Goal: Check status: Check status

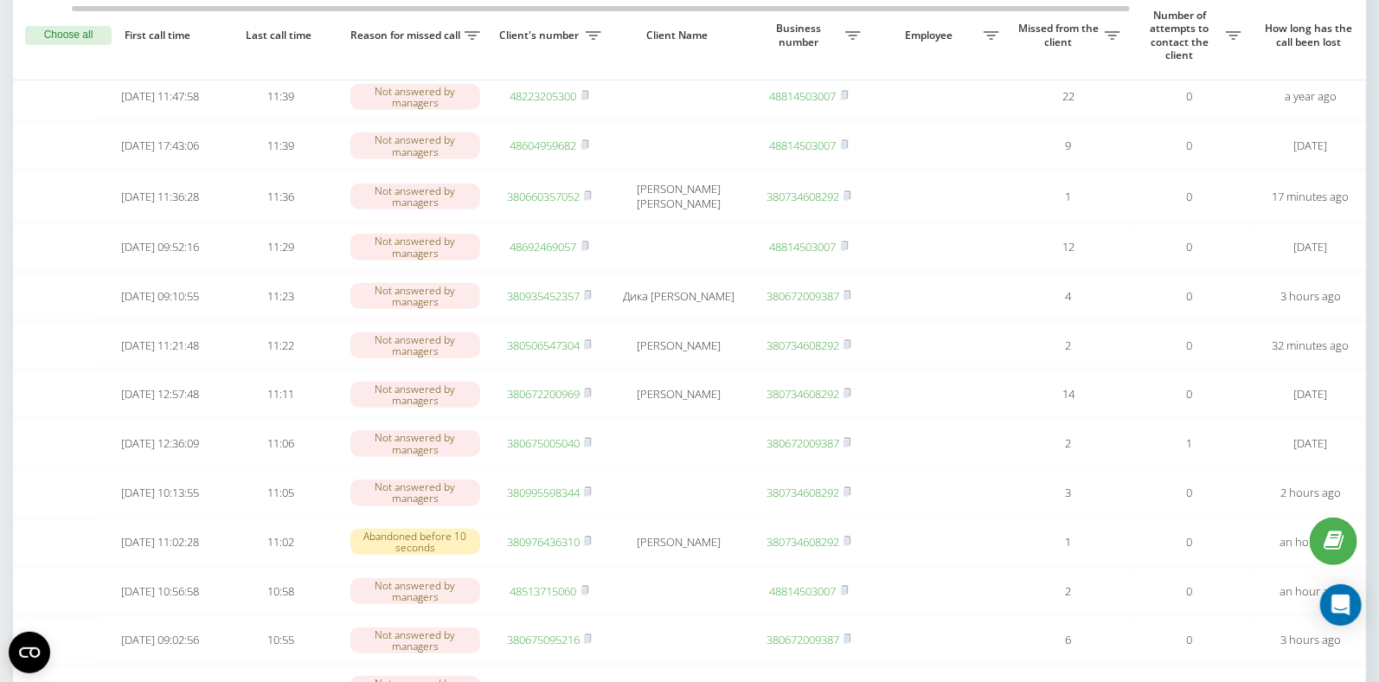
scroll to position [0, 66]
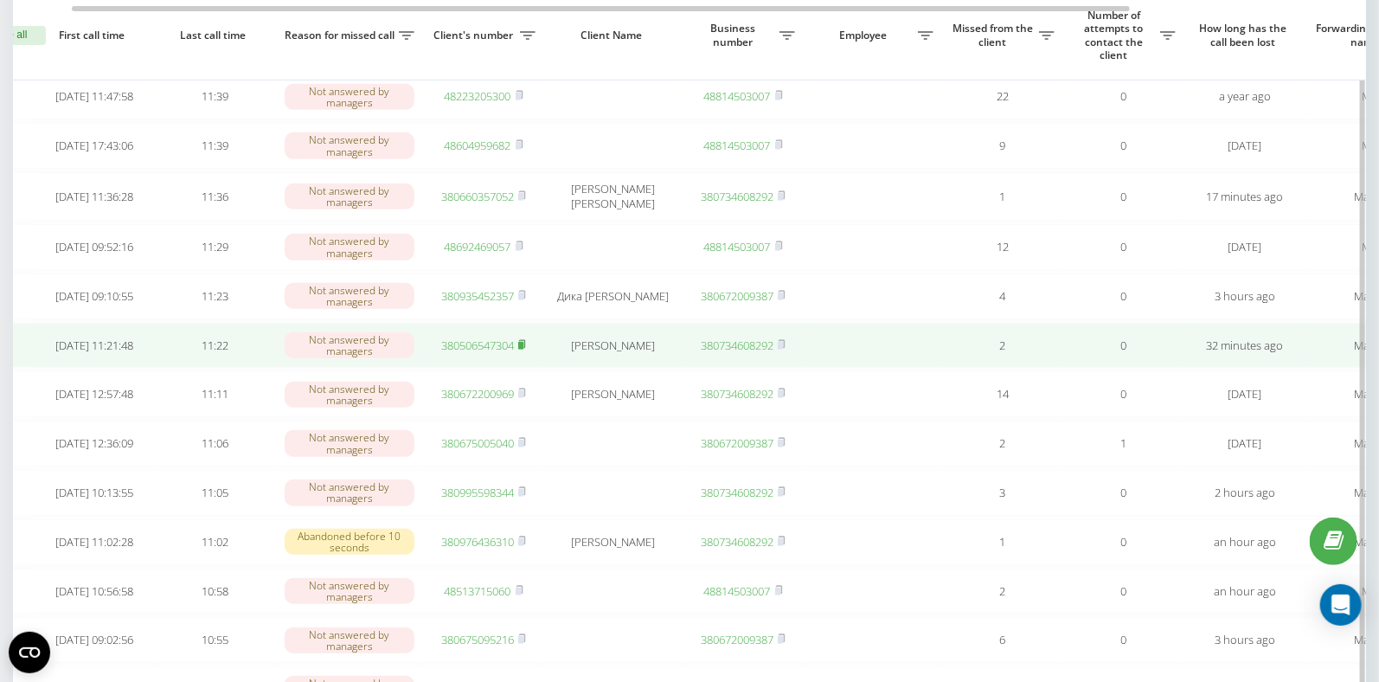
click at [523, 349] on rect at bounding box center [520, 346] width 5 height 8
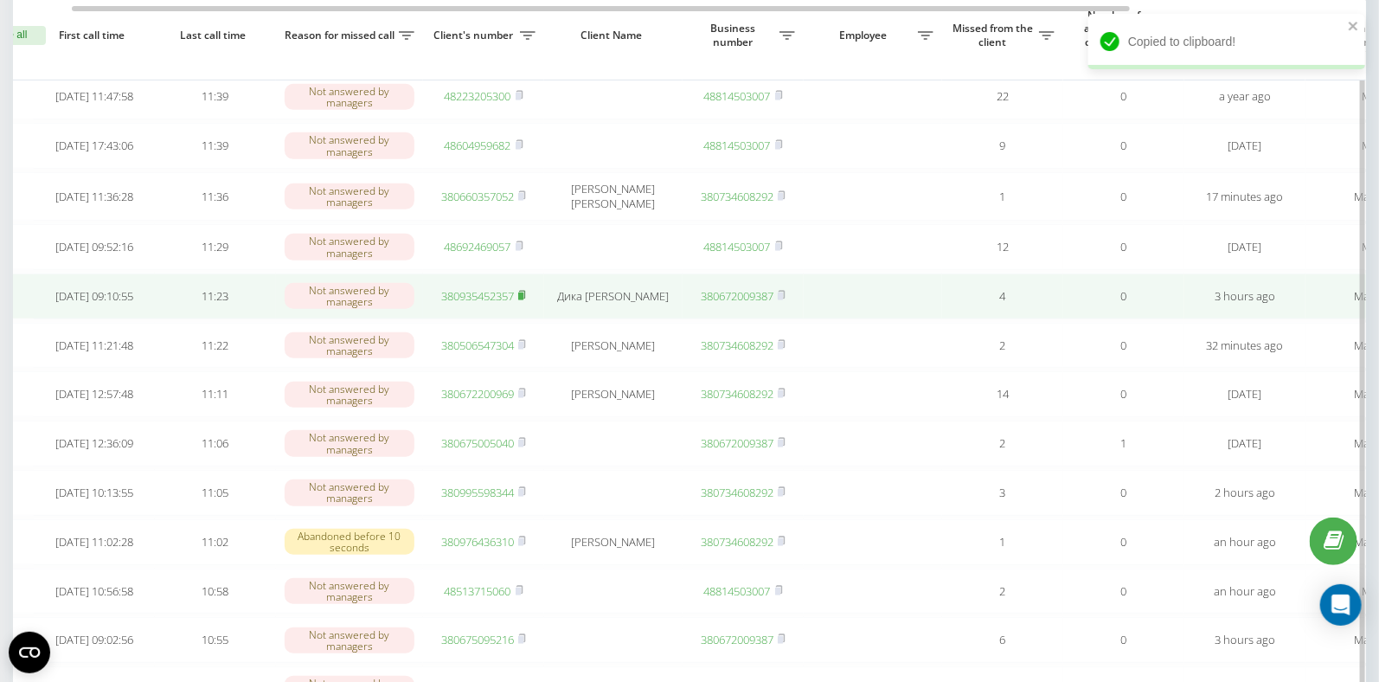
click at [520, 300] on rect at bounding box center [520, 296] width 5 height 8
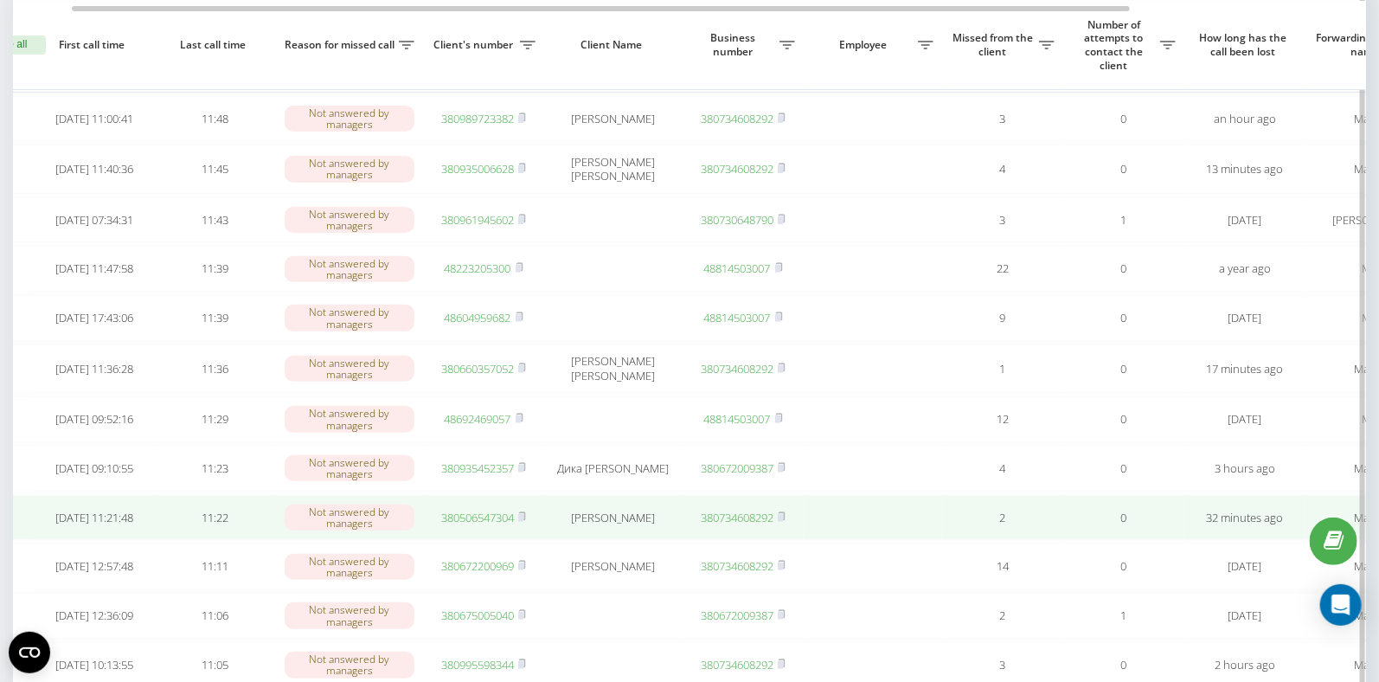
scroll to position [142, 0]
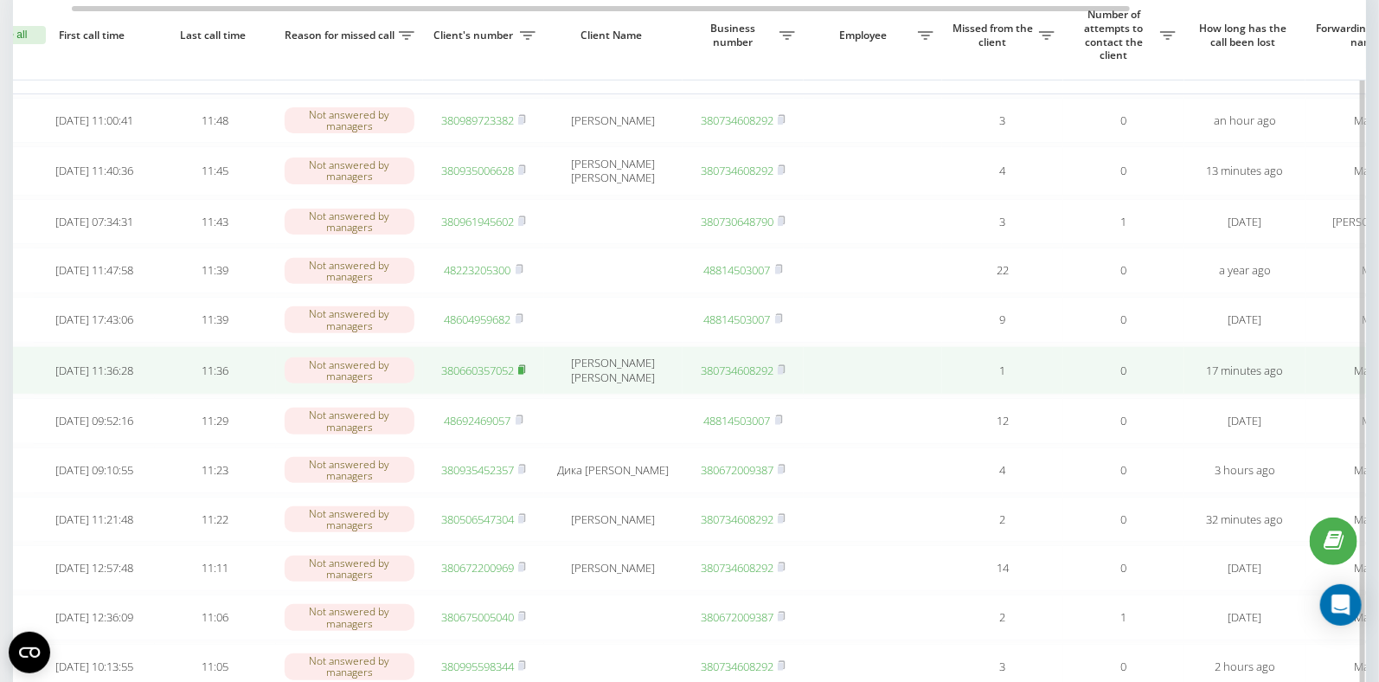
click at [523, 374] on rect at bounding box center [520, 371] width 5 height 8
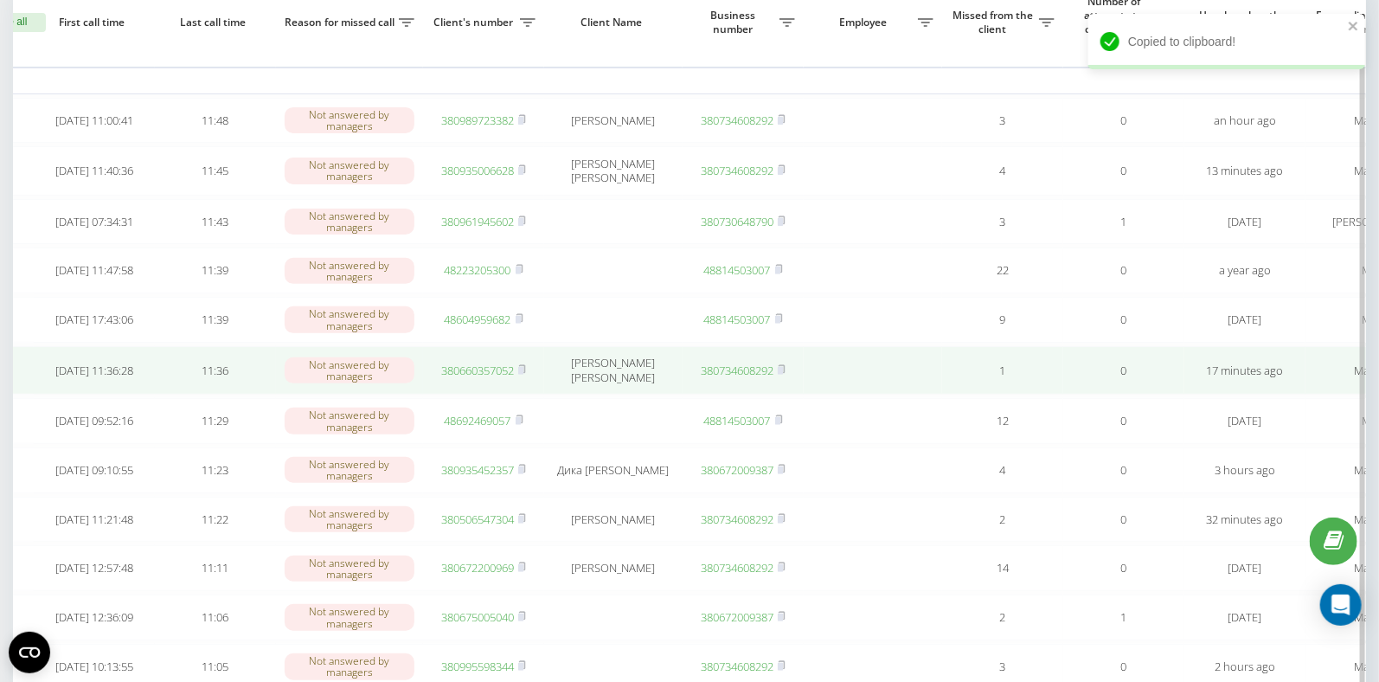
scroll to position [6, 0]
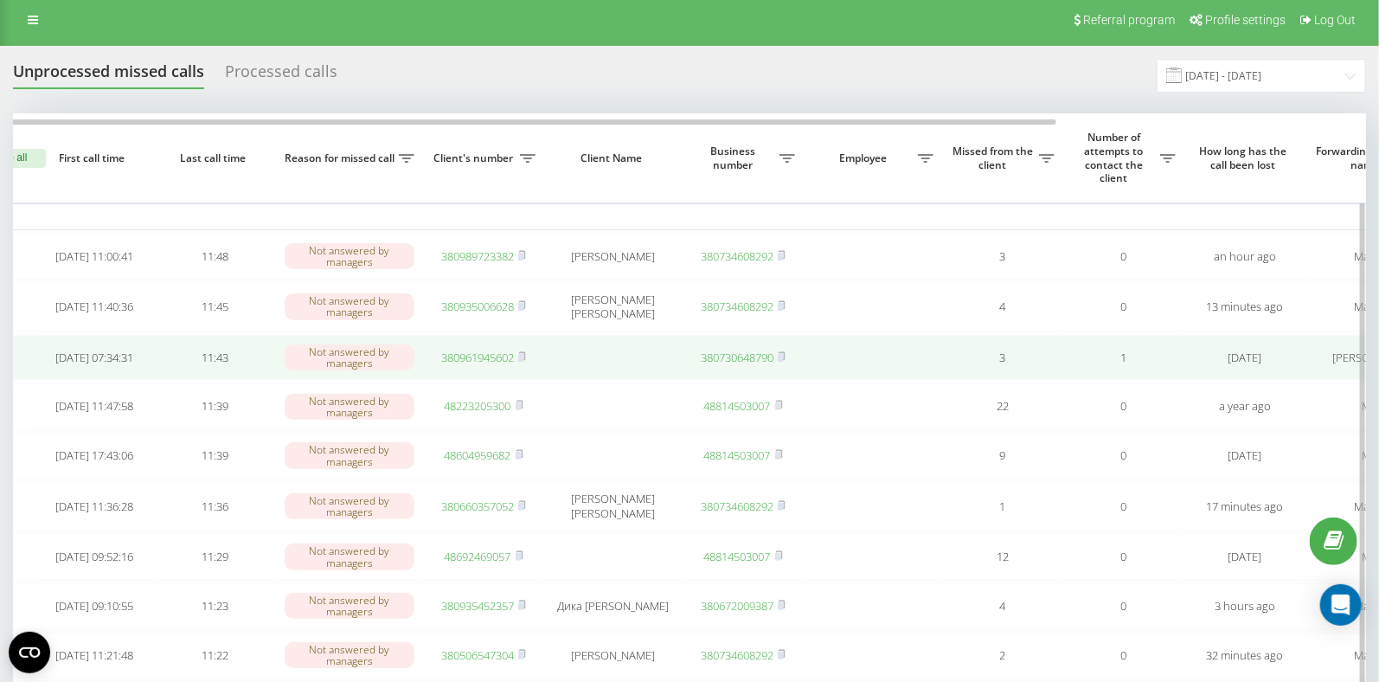
click at [497, 358] on link "380961945602" at bounding box center [477, 357] width 73 height 16
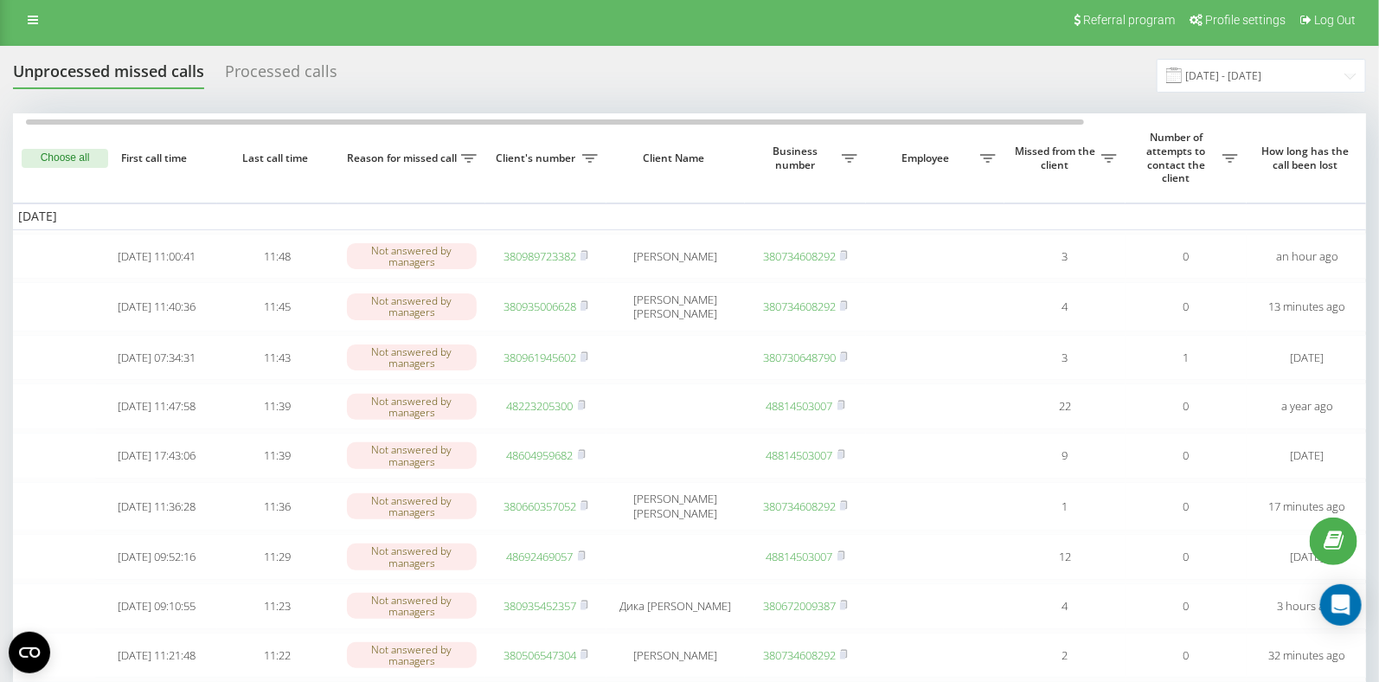
scroll to position [0, 0]
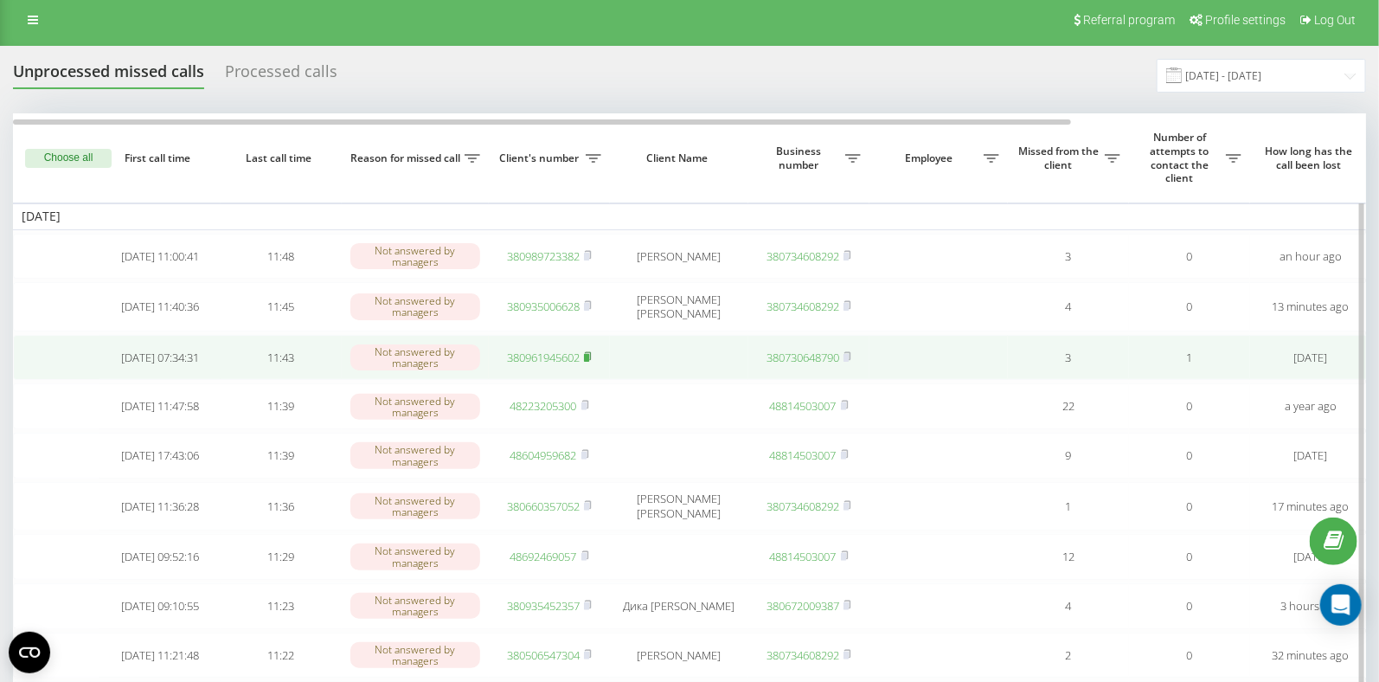
click at [588, 357] on rect at bounding box center [586, 357] width 5 height 8
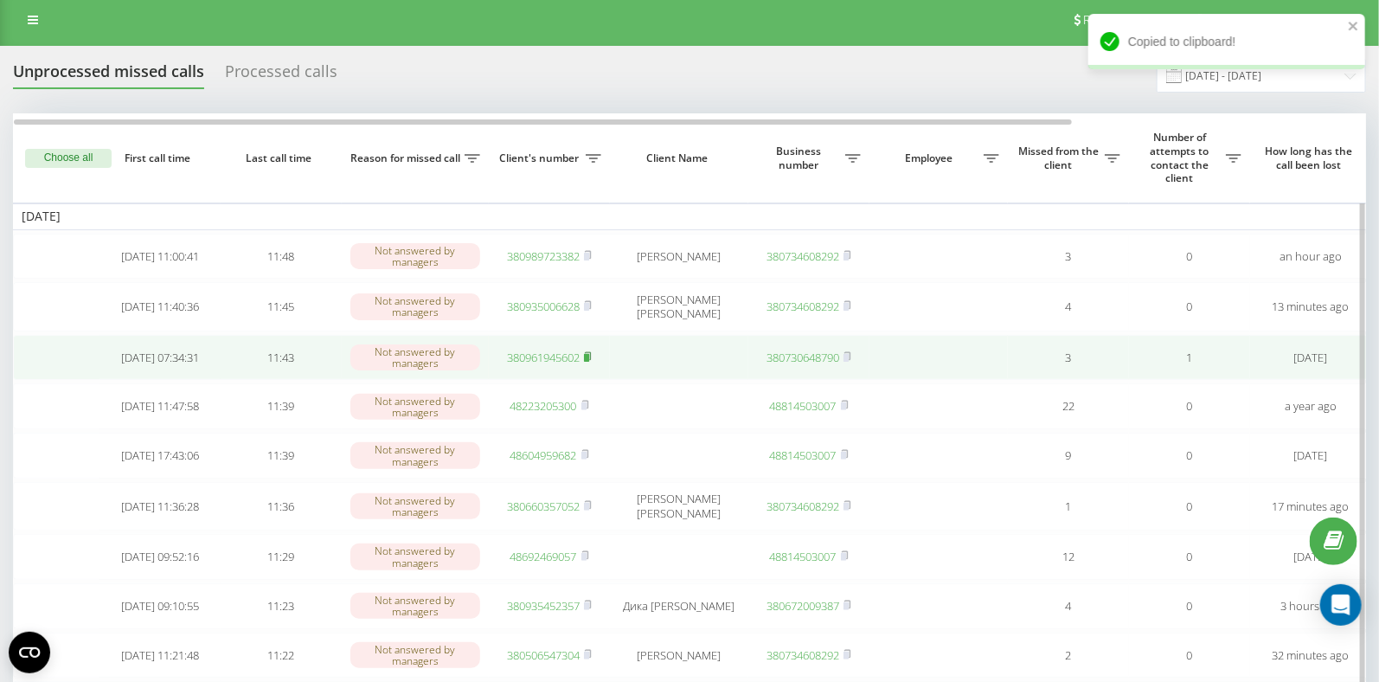
scroll to position [0, 1]
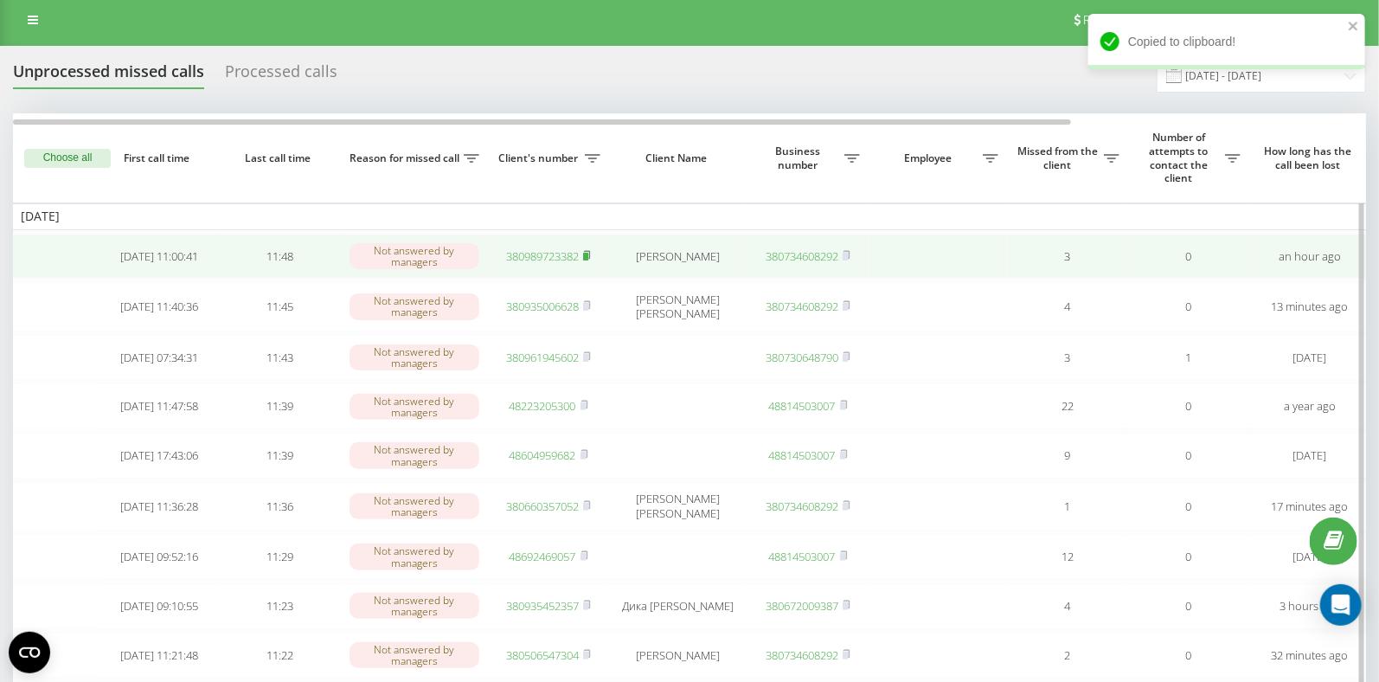
click at [586, 256] on rect at bounding box center [585, 257] width 5 height 8
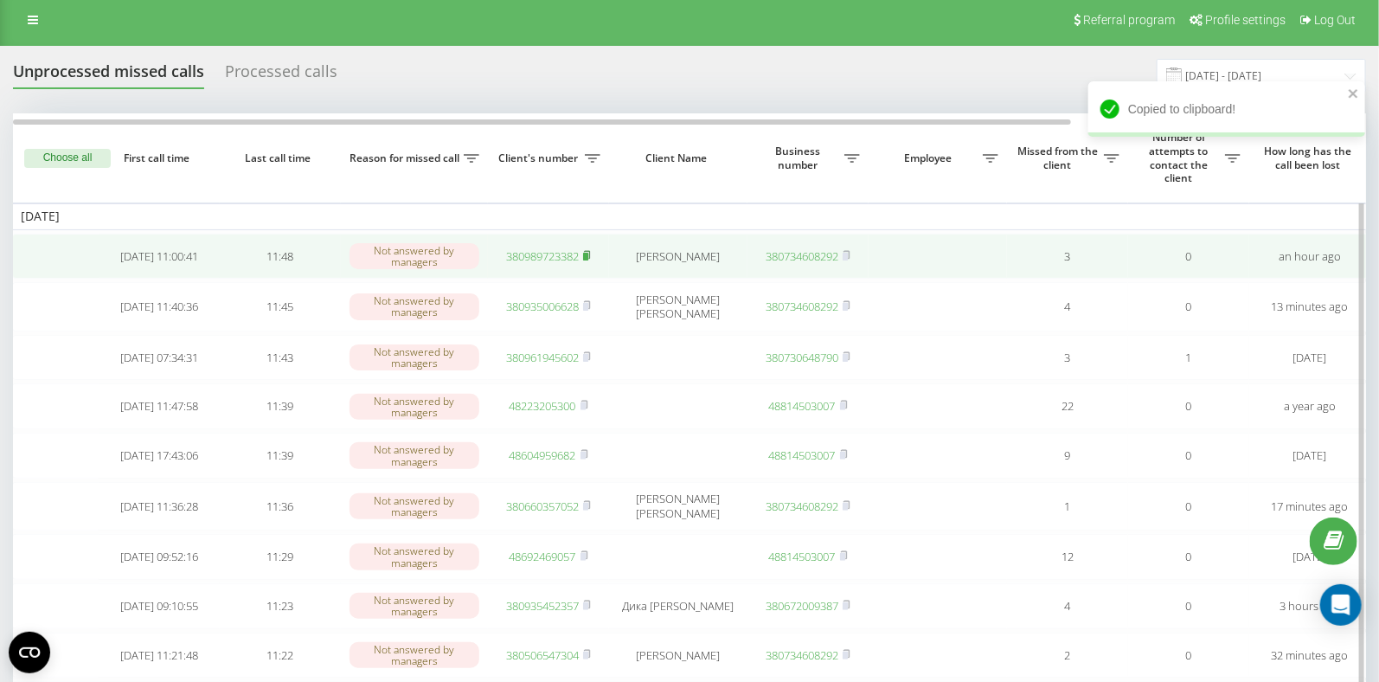
click at [588, 255] on rect at bounding box center [585, 257] width 5 height 8
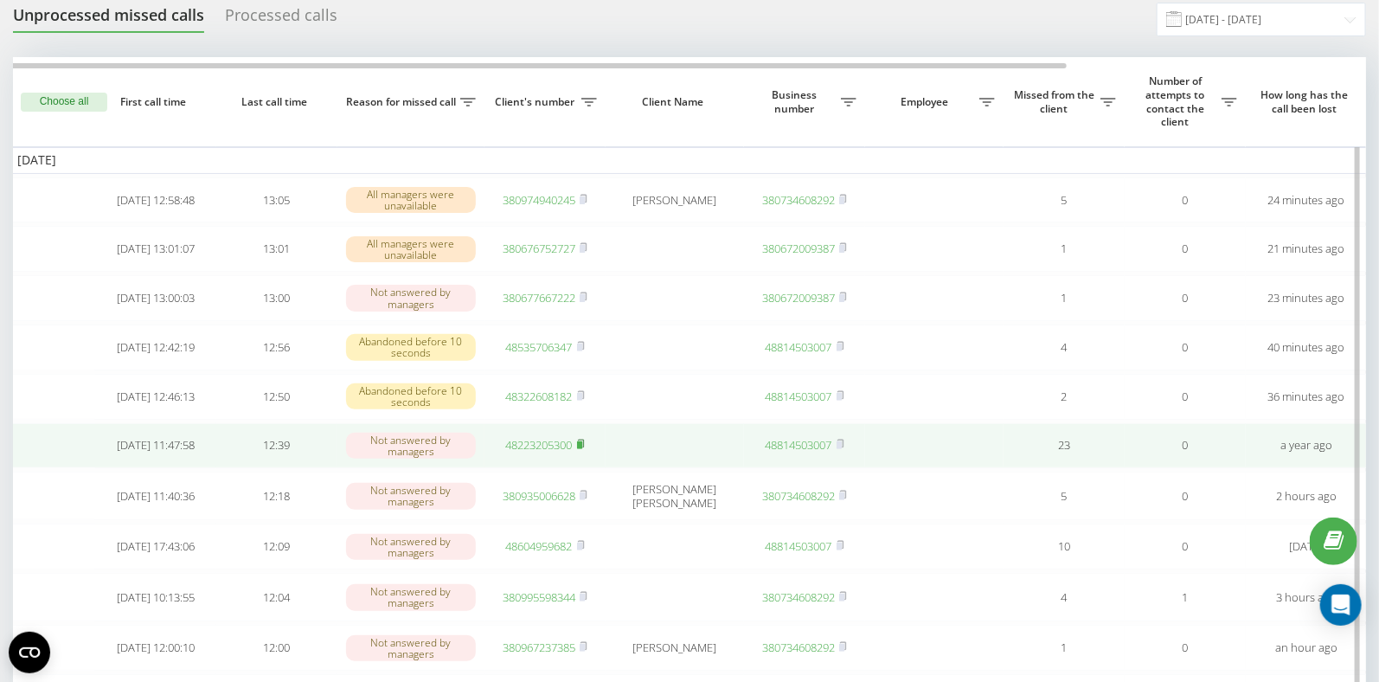
scroll to position [0, 10]
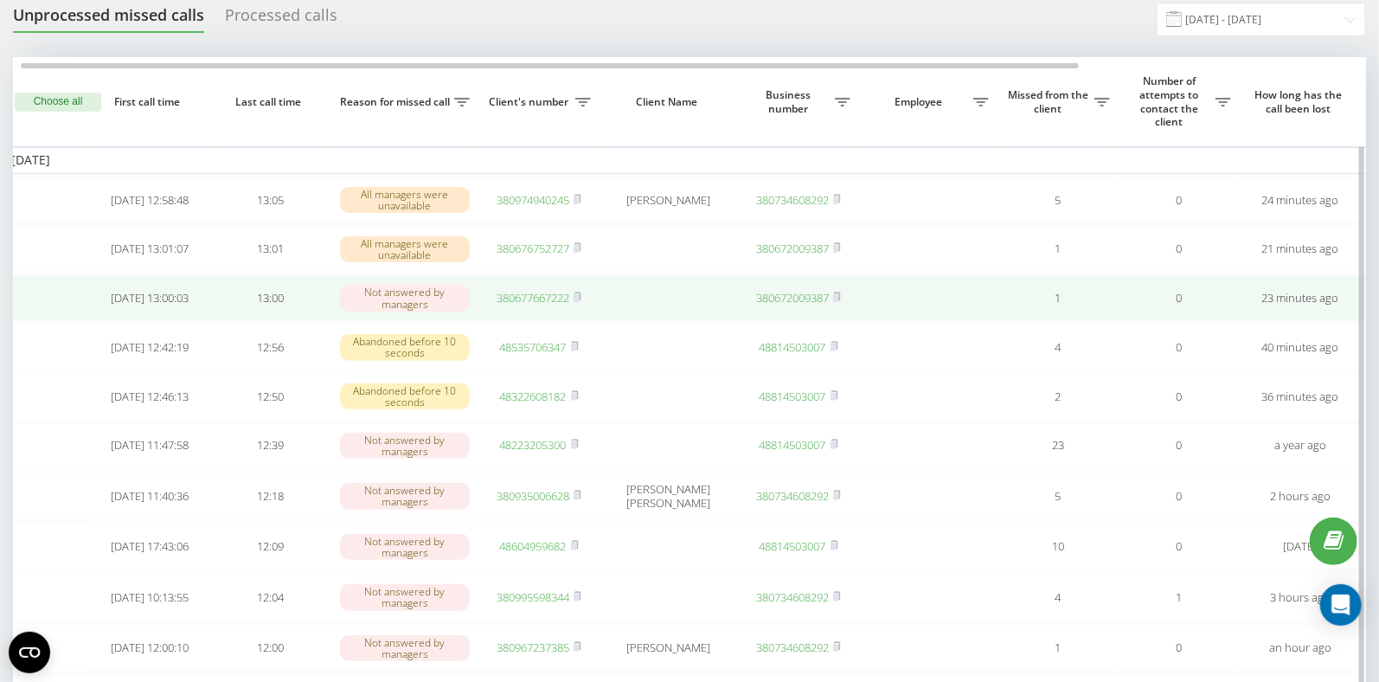
click at [540, 304] on link "380677667222" at bounding box center [532, 298] width 73 height 16
click at [578, 302] on rect at bounding box center [575, 298] width 5 height 8
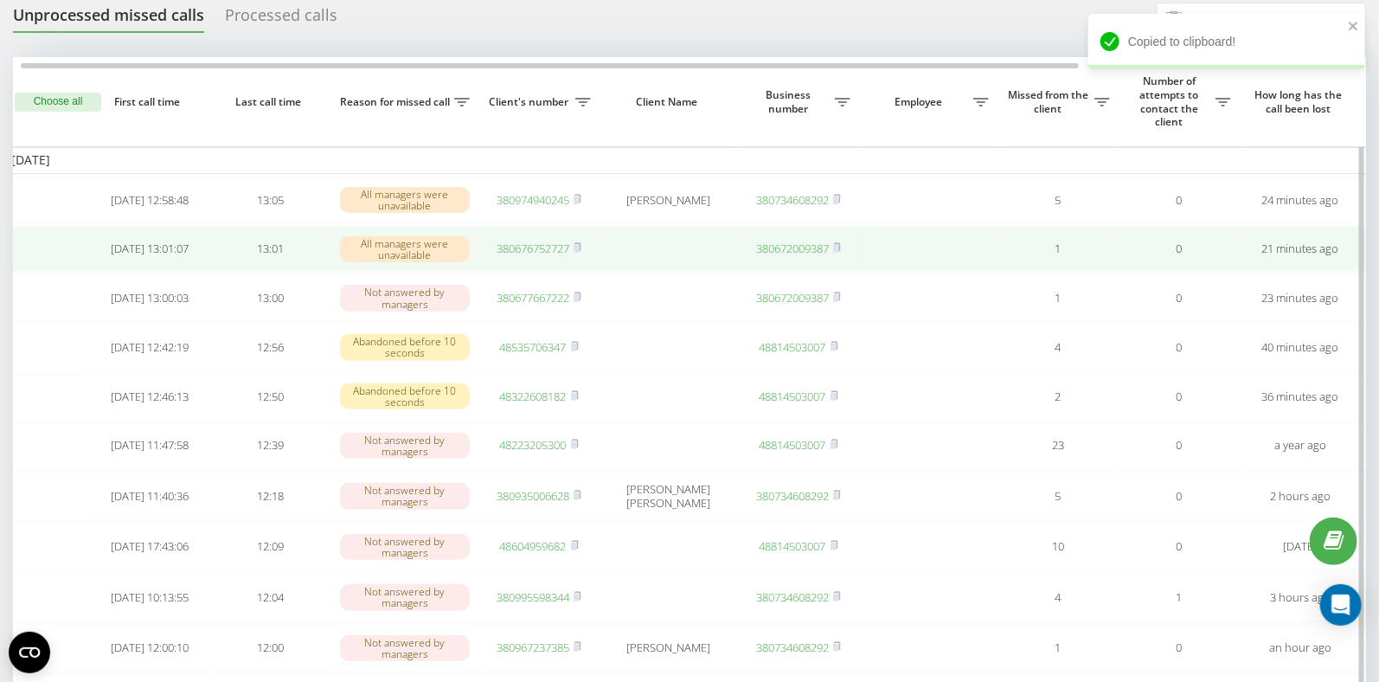
click at [533, 250] on link "380676752727" at bounding box center [532, 248] width 73 height 16
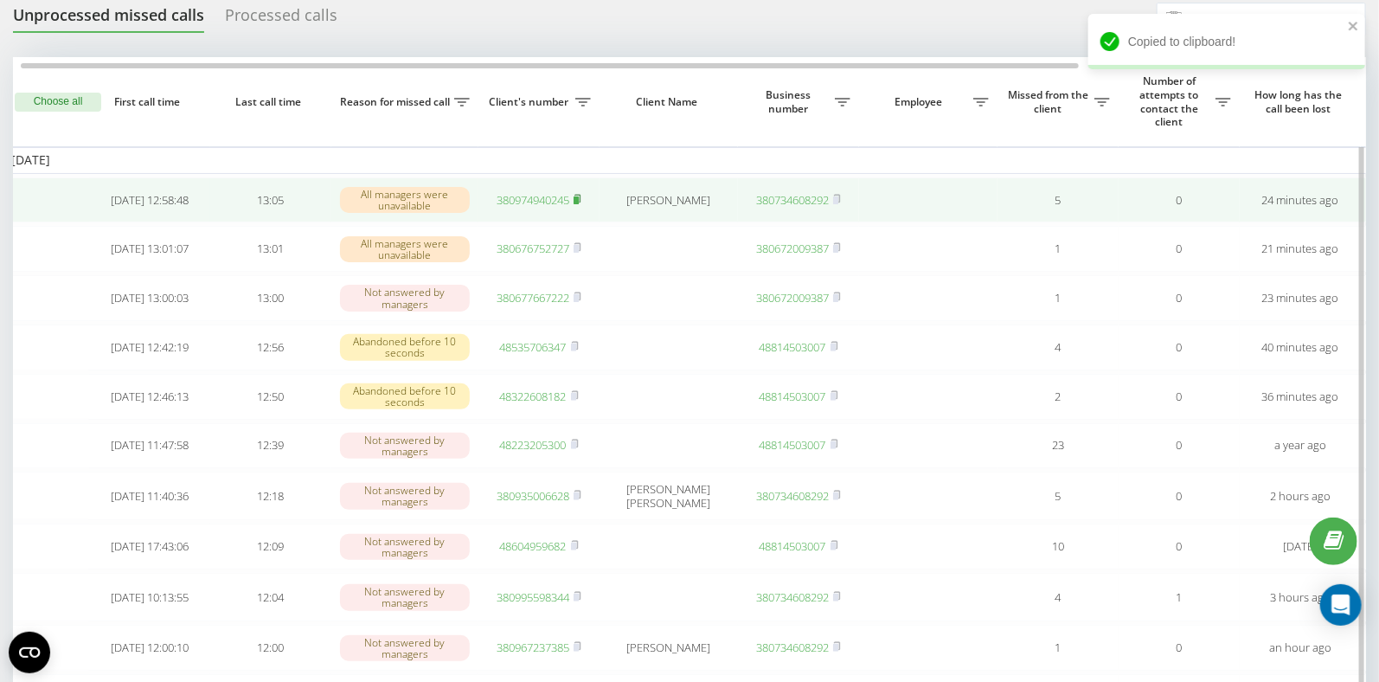
click at [579, 200] on rect at bounding box center [575, 200] width 5 height 8
